Goal: Information Seeking & Learning: Compare options

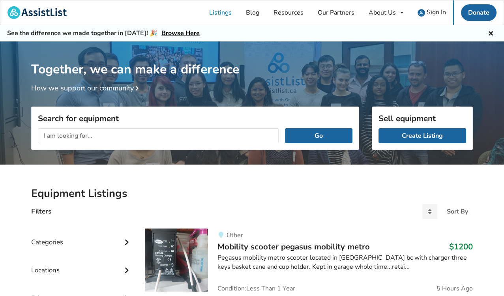
click at [157, 136] on input "text" at bounding box center [158, 135] width 241 height 15
click at [322, 135] on button "Go" at bounding box center [318, 135] width 67 height 15
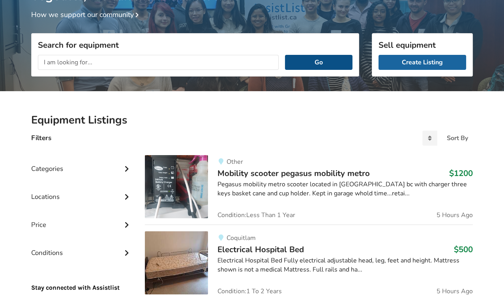
scroll to position [73, 0]
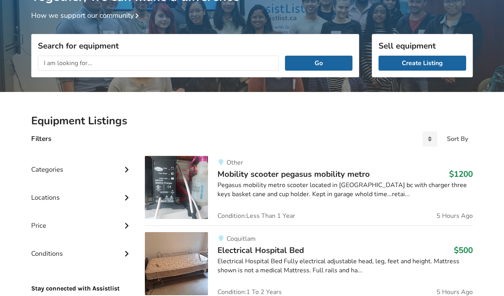
click at [100, 196] on div "Locations" at bounding box center [81, 191] width 101 height 28
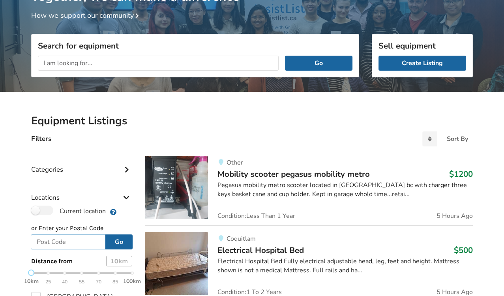
click at [68, 241] on input "text" at bounding box center [68, 241] width 75 height 15
type input "v5z 1y7"
click at [121, 237] on button "Go" at bounding box center [118, 241] width 27 height 15
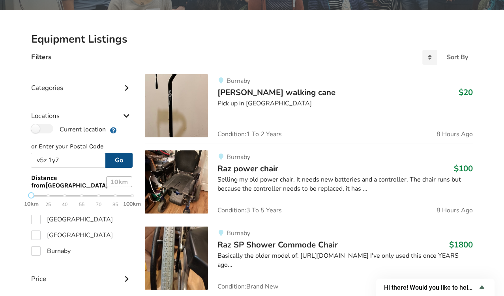
scroll to position [155, 0]
click at [308, 180] on div "Selling my old power chair. It needs new batteries and a controller. The chair …" at bounding box center [344, 184] width 255 height 18
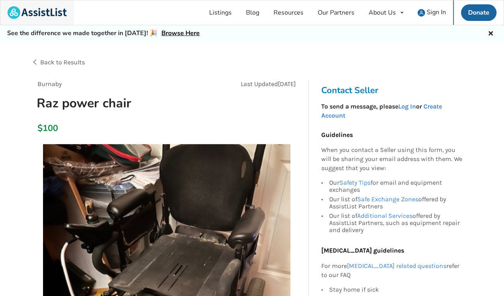
scroll to position [155, 0]
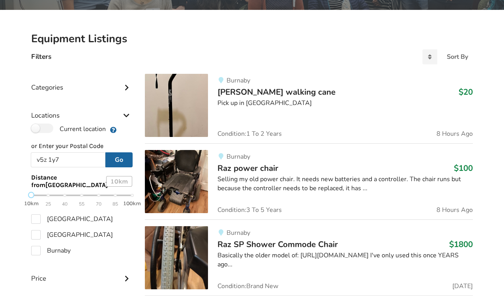
click at [250, 196] on div "Burnaby Raz power chair $100 Selling my old power chair. It needs new batteries…" at bounding box center [340, 181] width 265 height 63
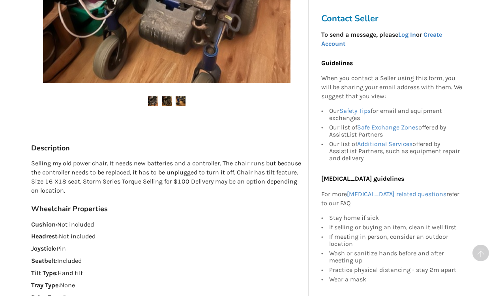
scroll to position [312, 0]
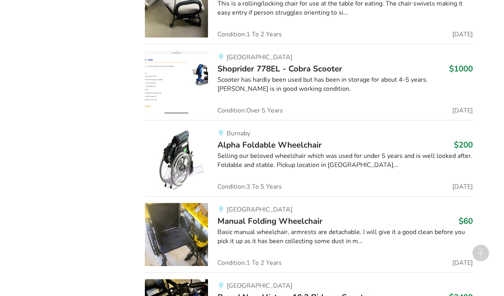
scroll to position [580, 0]
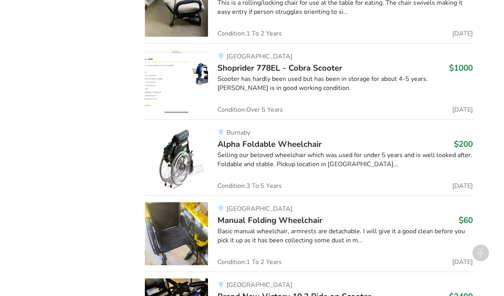
click at [295, 248] on div "Vancouver Manual Folding Wheelchair $60 Basic manual wheelchair, armrests are d…" at bounding box center [340, 233] width 265 height 63
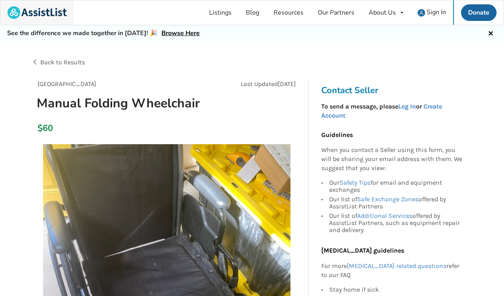
scroll to position [580, 0]
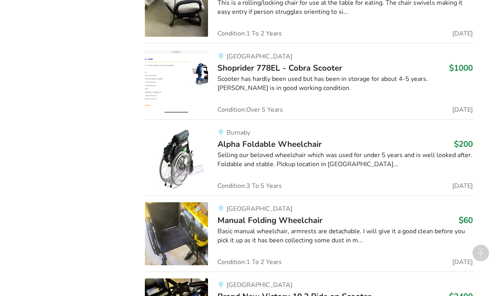
click at [182, 225] on img at bounding box center [176, 233] width 63 height 63
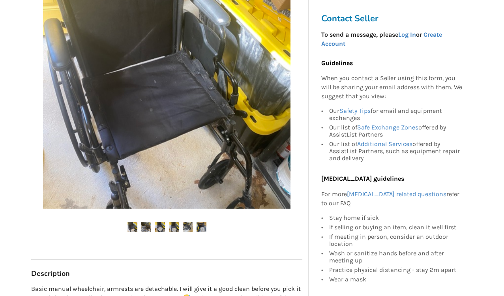
scroll to position [183, 0]
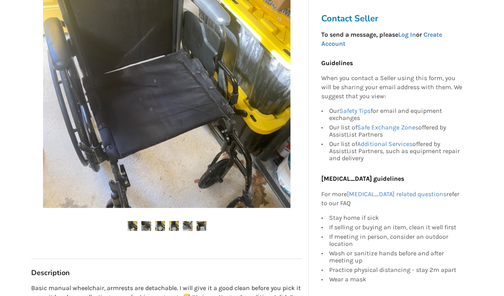
click at [145, 223] on img at bounding box center [146, 226] width 10 height 10
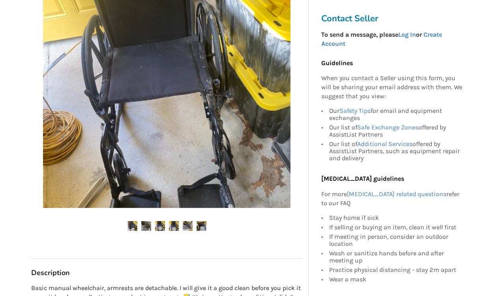
click at [145, 223] on img at bounding box center [146, 226] width 10 height 10
click at [162, 224] on img at bounding box center [160, 226] width 10 height 10
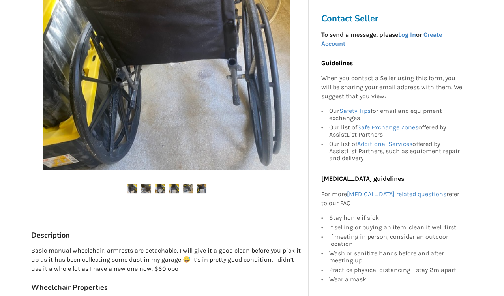
scroll to position [222, 0]
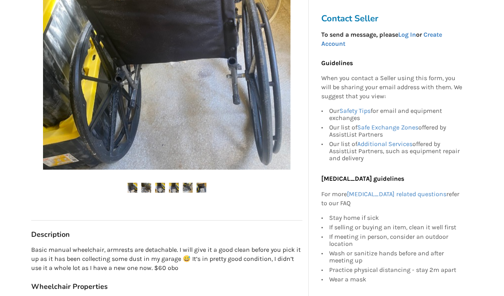
click at [142, 190] on img at bounding box center [146, 188] width 10 height 10
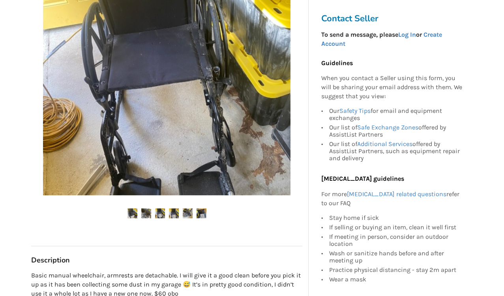
scroll to position [198, 0]
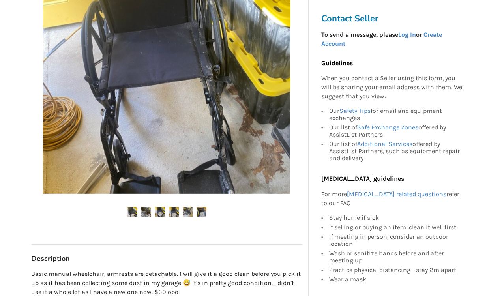
click at [131, 209] on img at bounding box center [132, 212] width 10 height 10
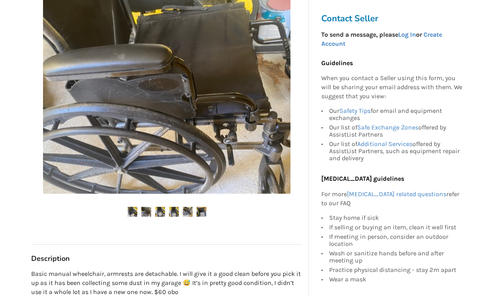
click at [131, 209] on img at bounding box center [132, 212] width 10 height 10
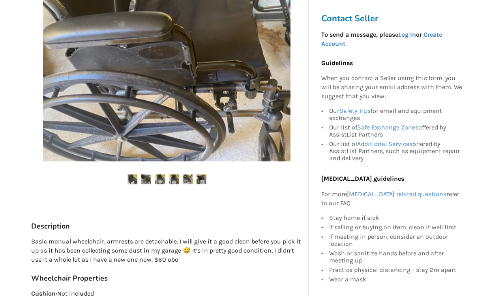
scroll to position [230, 0]
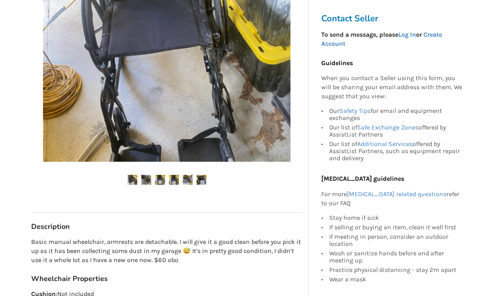
click at [160, 178] on img at bounding box center [160, 180] width 10 height 10
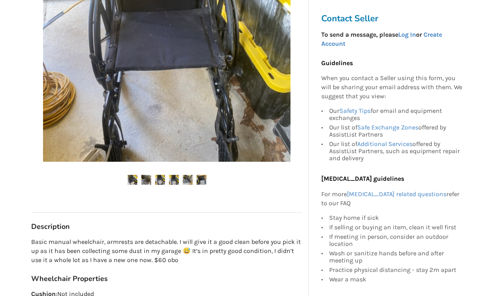
click at [160, 178] on img at bounding box center [160, 180] width 10 height 10
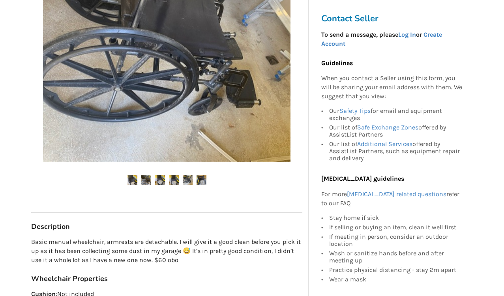
click at [160, 178] on img at bounding box center [160, 180] width 10 height 10
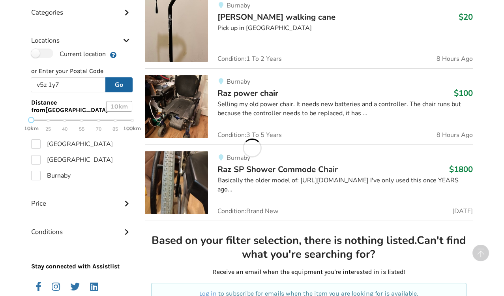
scroll to position [580, 0]
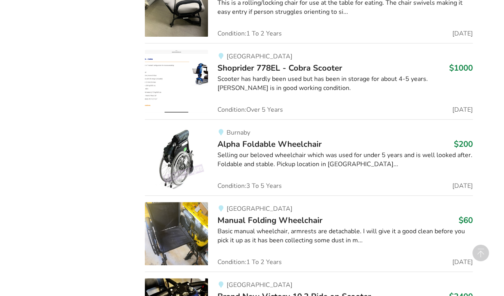
click at [251, 254] on div "Vancouver Manual Folding Wheelchair $60 Basic manual wheelchair, armrests are d…" at bounding box center [340, 233] width 265 height 63
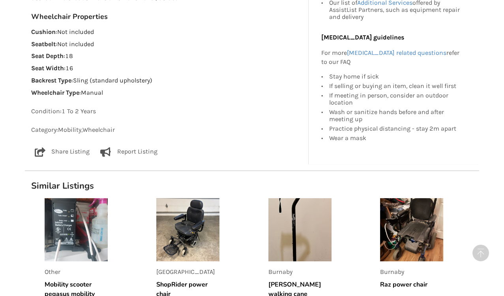
scroll to position [493, 0]
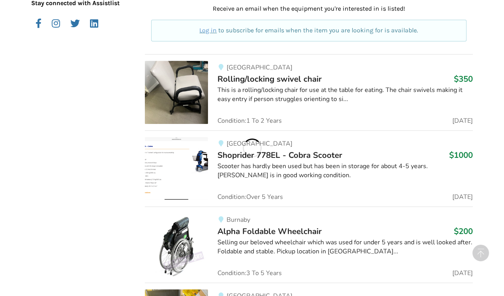
scroll to position [580, 0]
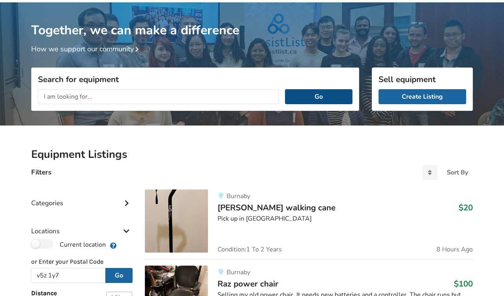
click at [321, 92] on button "Go" at bounding box center [318, 96] width 67 height 15
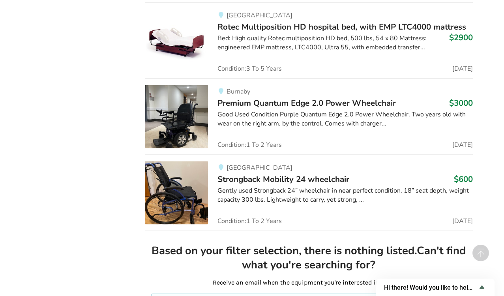
scroll to position [1919, 0]
click at [296, 173] on span "Strongback Mobility 24 wheelchair" at bounding box center [283, 178] width 132 height 11
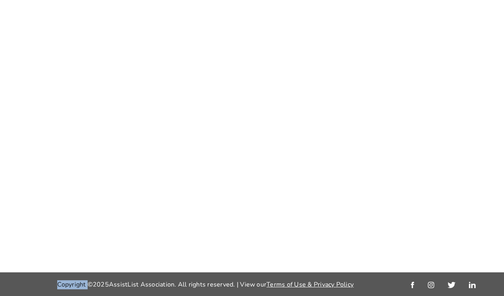
click at [296, 167] on div at bounding box center [252, 136] width 504 height 272
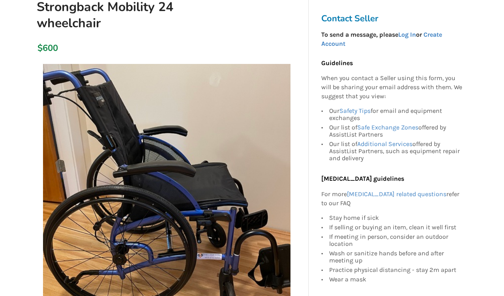
scroll to position [97, 0]
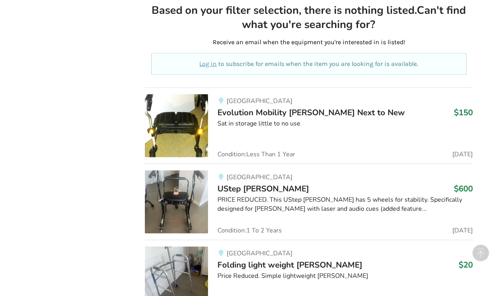
scroll to position [2159, 0]
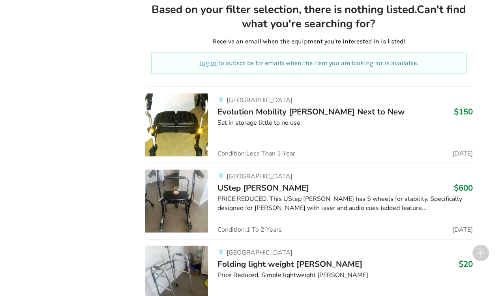
click at [213, 183] on div "Vancouver UStep walker $600 PRICE REDUCED. This UStep Walker has 5 wheels for s…" at bounding box center [340, 201] width 265 height 63
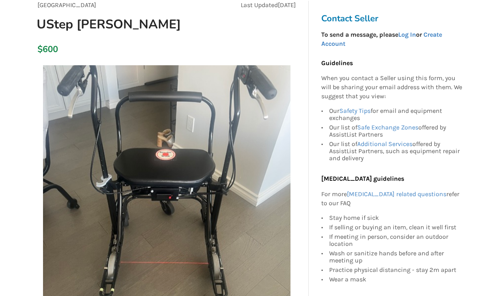
scroll to position [79, 0]
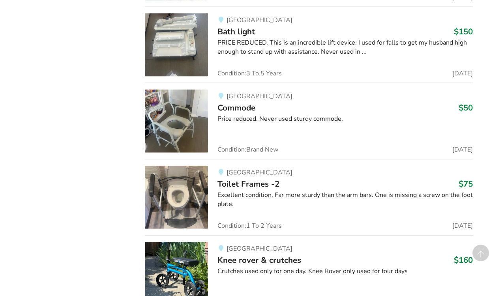
scroll to position [2544, 0]
click at [199, 187] on img at bounding box center [176, 196] width 63 height 63
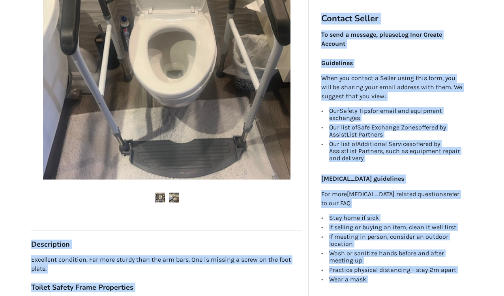
scroll to position [213, 0]
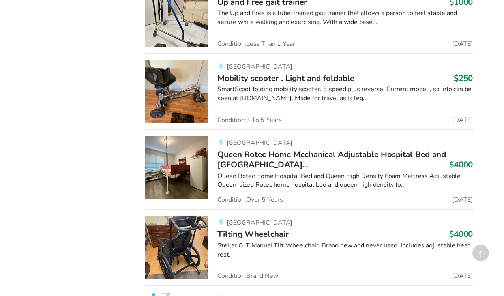
scroll to position [3030, 0]
click at [267, 171] on div "Queen Rotec Home Hospital Bed and Queen High Density Foam Mattress Adjustable Q…" at bounding box center [344, 180] width 255 height 18
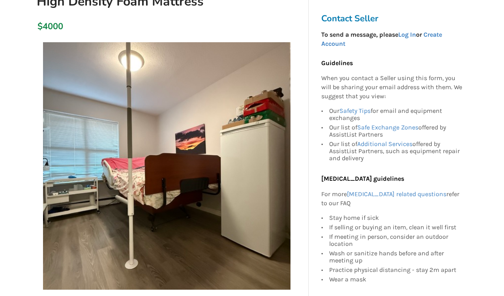
scroll to position [151, 0]
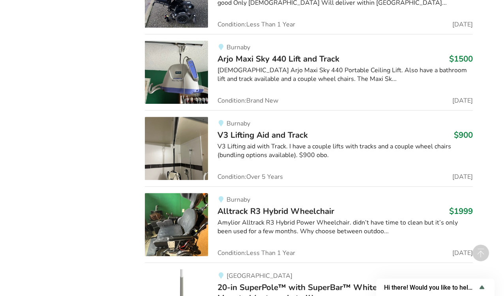
scroll to position [4905, 0]
click at [224, 226] on div "Burnaby Alltrack R3 Hybrid Wheelchair $1999 Amylior Alltrack R3 Hybrid Power Wh…" at bounding box center [340, 223] width 265 height 63
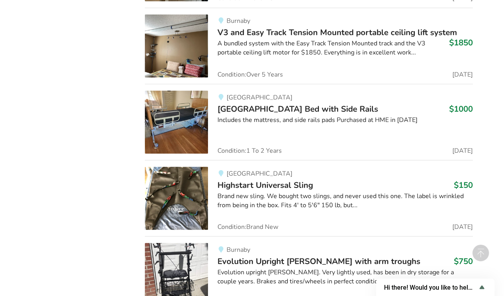
scroll to position [6402, 0]
click at [272, 166] on div "Vancouver Highstart Universal Sling $150 Brand new sling. We bought two slings,…" at bounding box center [340, 197] width 265 height 63
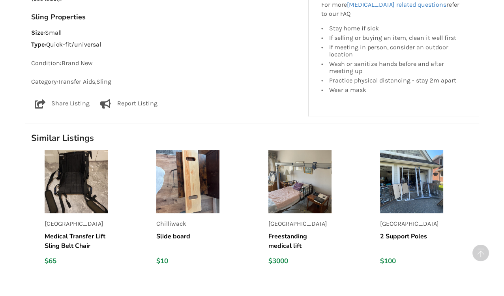
scroll to position [501, 0]
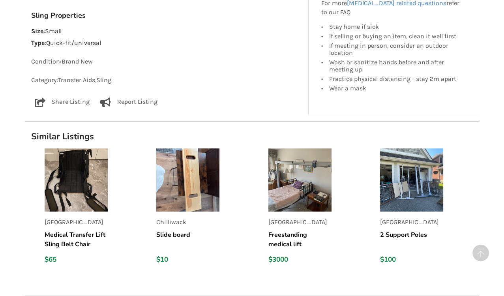
click at [199, 261] on div "$10" at bounding box center [187, 259] width 63 height 9
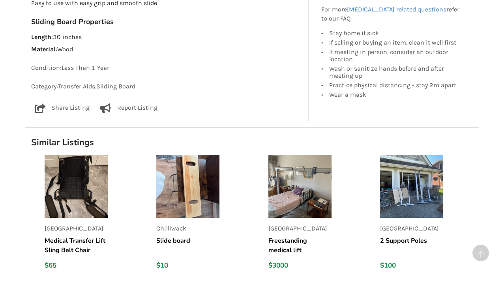
scroll to position [469, 0]
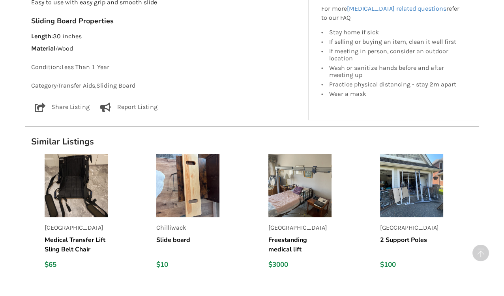
click at [402, 201] on img at bounding box center [411, 185] width 63 height 63
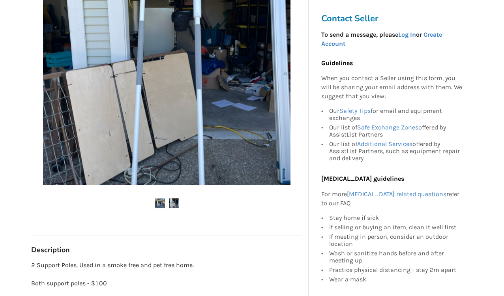
scroll to position [207, 0]
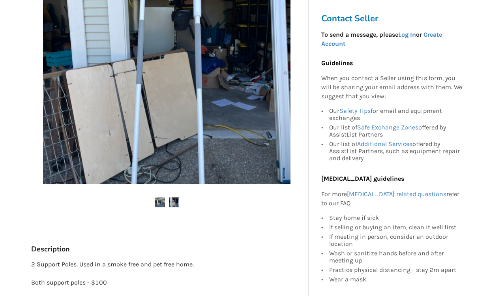
click at [281, 247] on h3 "Description" at bounding box center [166, 249] width 271 height 9
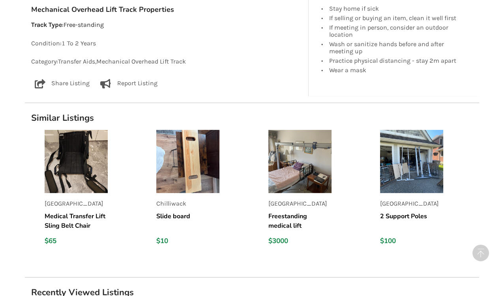
scroll to position [497, 0]
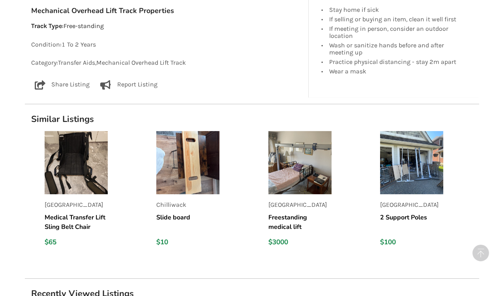
click at [445, 142] on link "Abbotsford 2 Support Poles $100" at bounding box center [429, 192] width 99 height 122
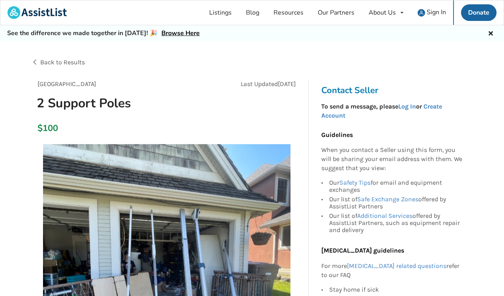
click at [424, 160] on p "When you contact a Seller using this form, you will be sharing your email addre…" at bounding box center [391, 159] width 141 height 27
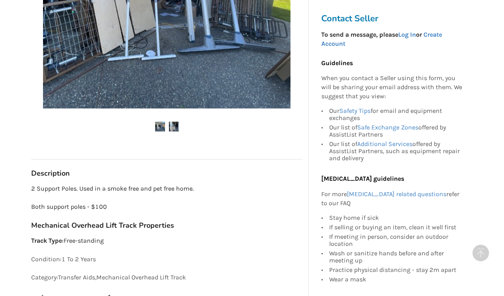
scroll to position [284, 0]
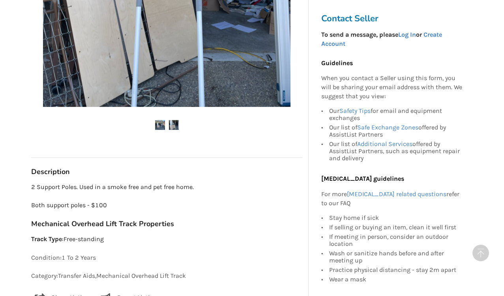
click at [174, 124] on img at bounding box center [174, 125] width 10 height 10
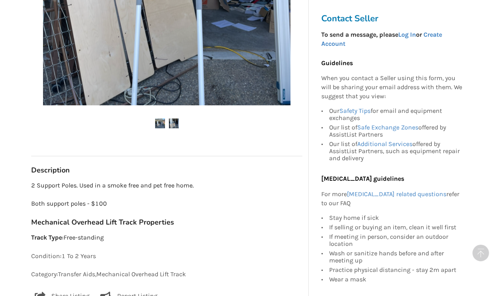
scroll to position [287, 0]
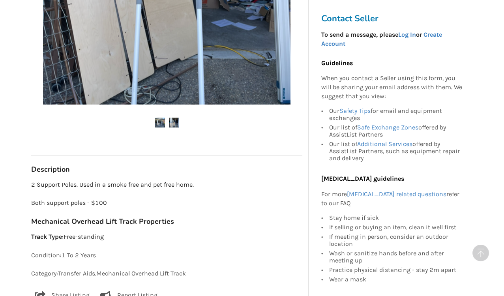
click at [190, 198] on p "2 Support Poles. Used in a smoke free and pet free home. Both support poles - $…" at bounding box center [166, 193] width 271 height 27
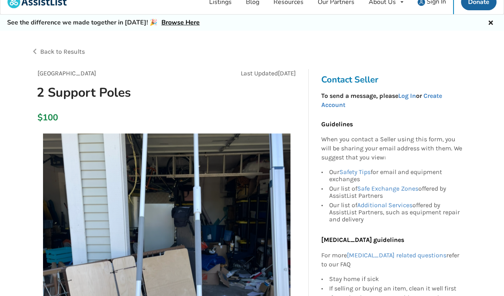
scroll to position [0, 0]
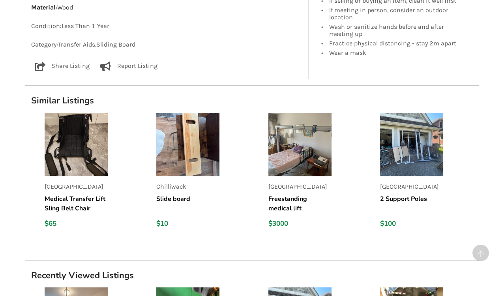
scroll to position [510, 0]
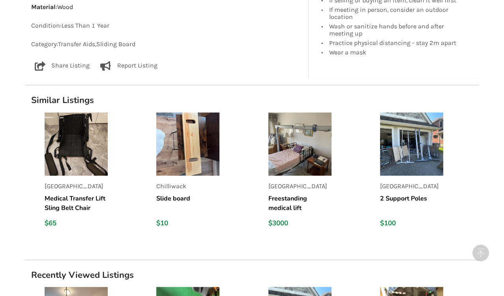
click at [397, 191] on div "Abbotsford 2 Support Poles $100" at bounding box center [411, 173] width 63 height 122
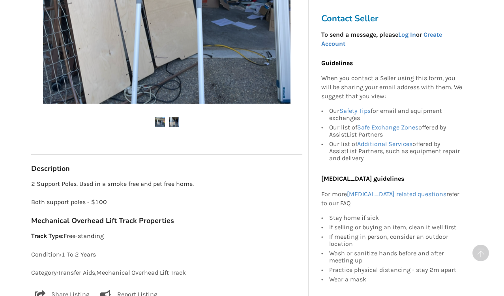
scroll to position [288, 0]
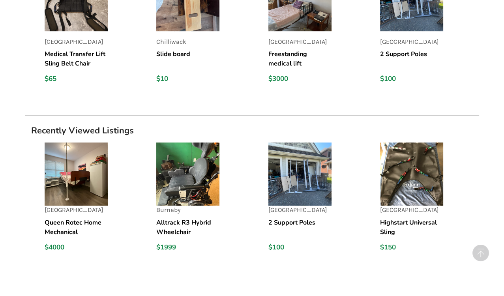
scroll to position [655, 0]
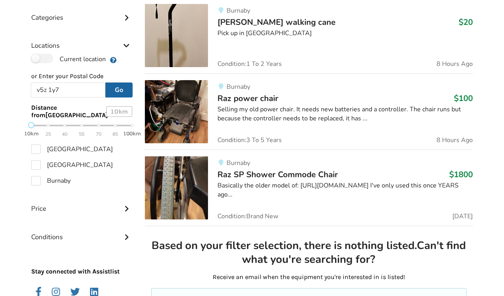
scroll to position [226, 0]
